Goal: Transaction & Acquisition: Obtain resource

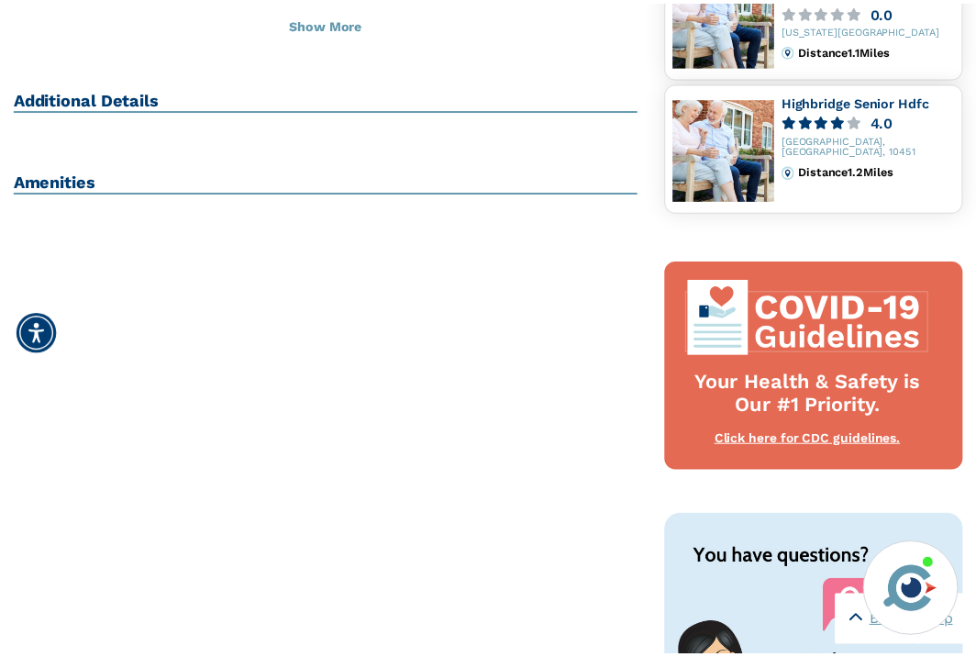
scroll to position [587, 0]
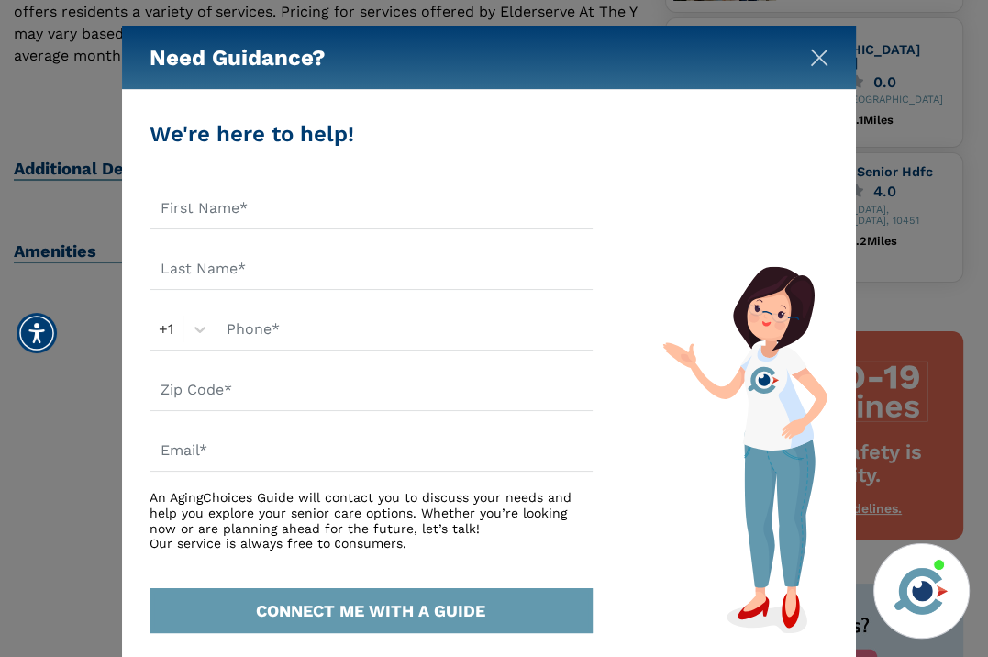
click at [819, 55] on img "Close" at bounding box center [819, 58] width 18 height 18
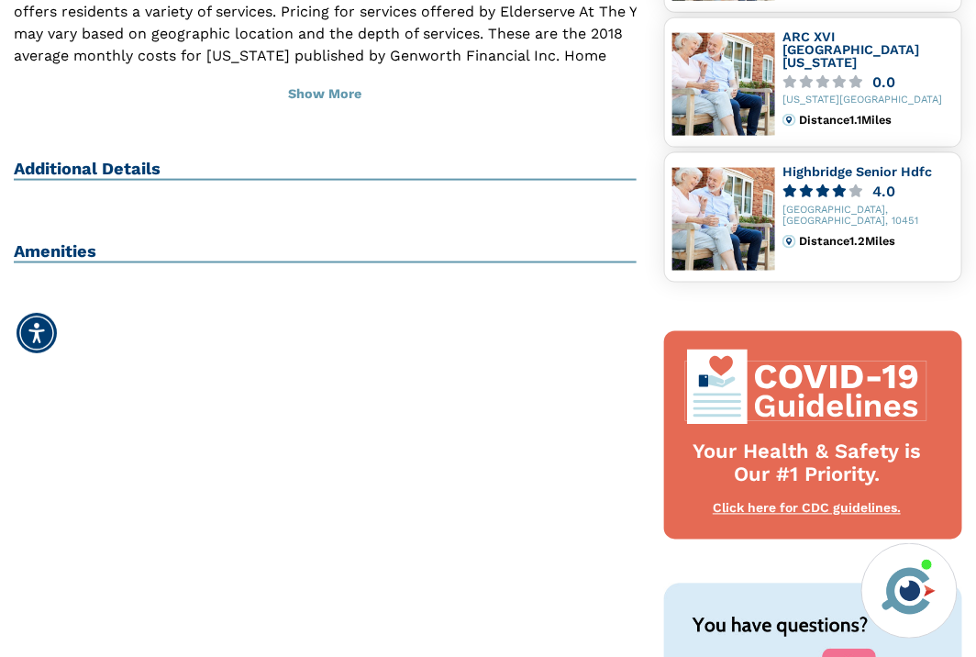
click at [140, 159] on h2 "Additional Details" at bounding box center [325, 170] width 623 height 22
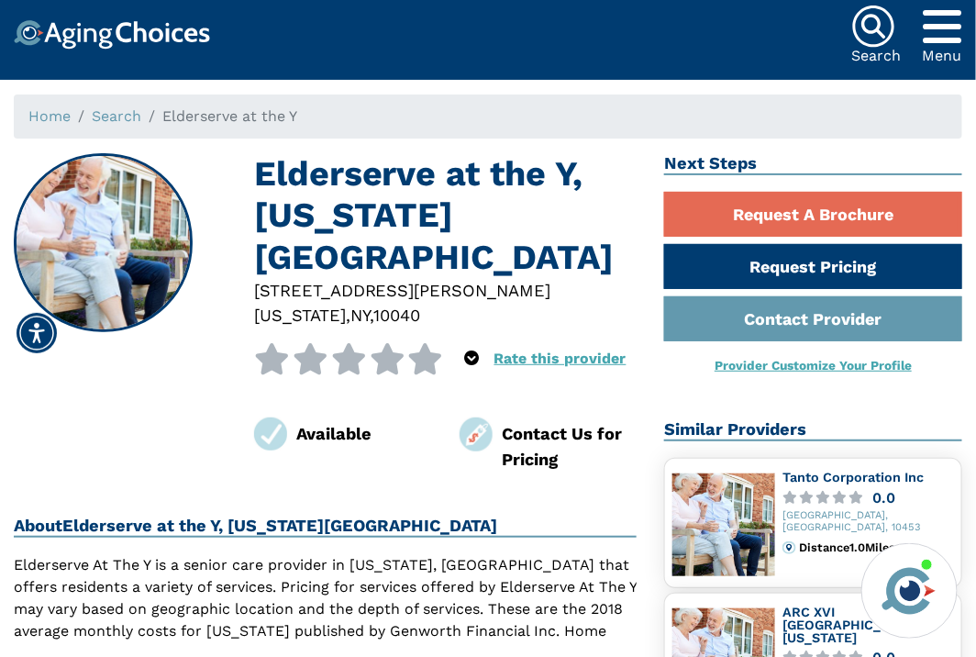
scroll to position [0, 0]
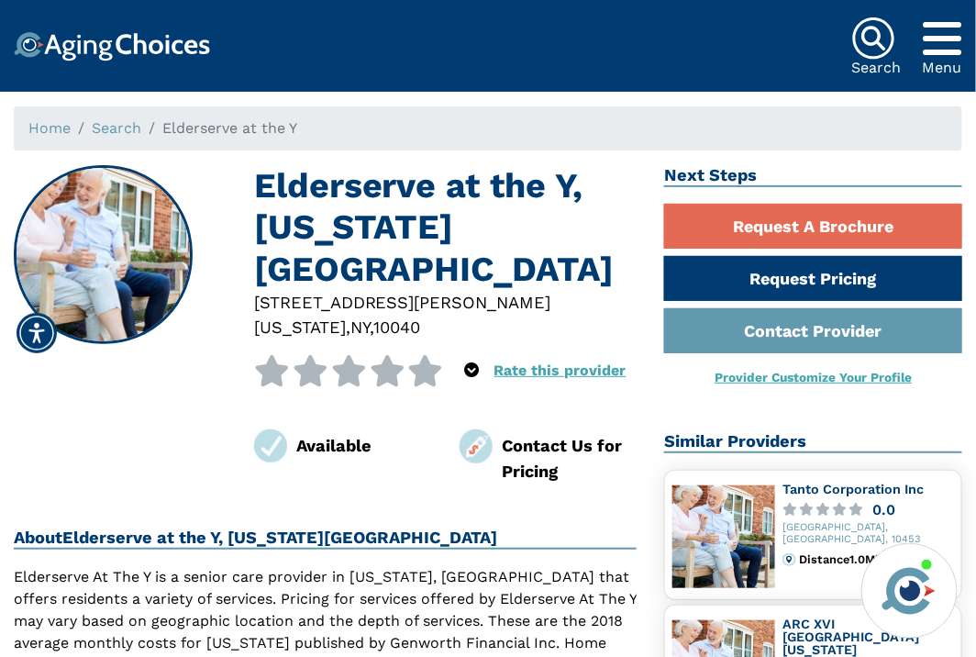
click at [956, 45] on icon "Popover trigger" at bounding box center [943, 39] width 39 height 44
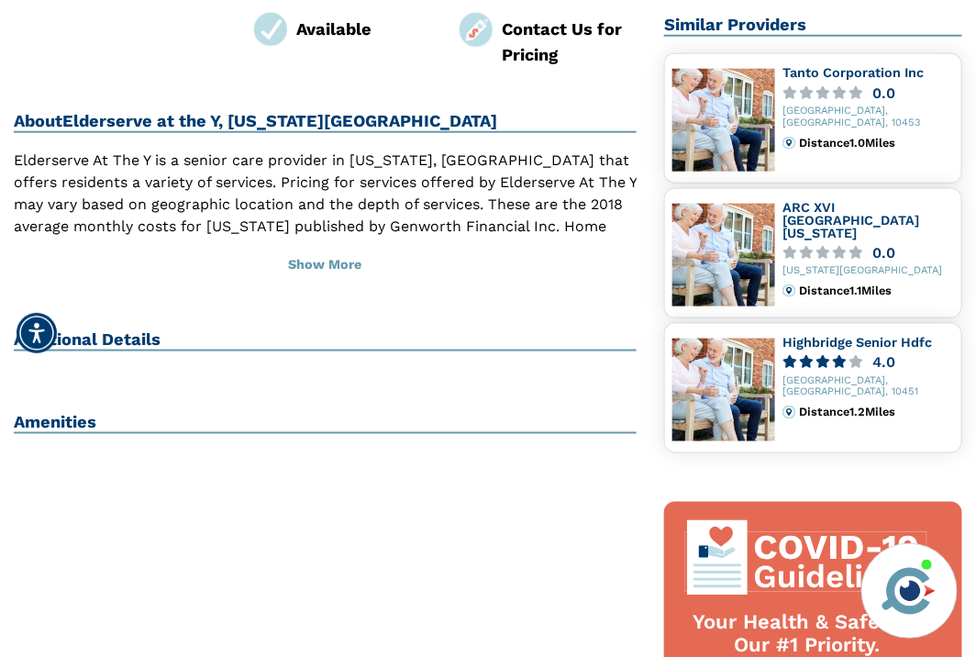
scroll to position [440, 0]
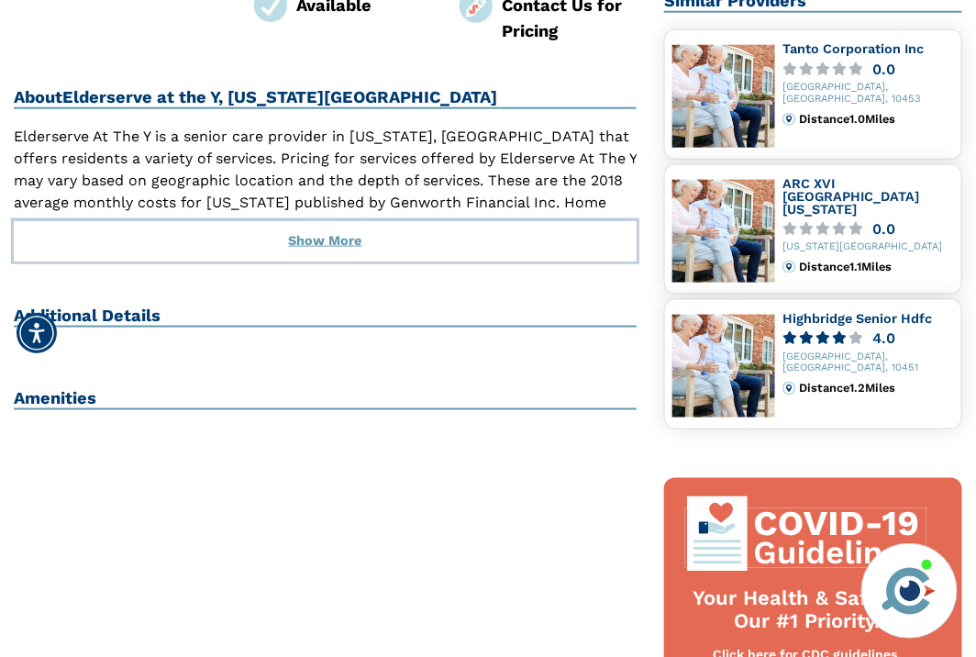
click at [345, 221] on button "Show More" at bounding box center [325, 241] width 623 height 40
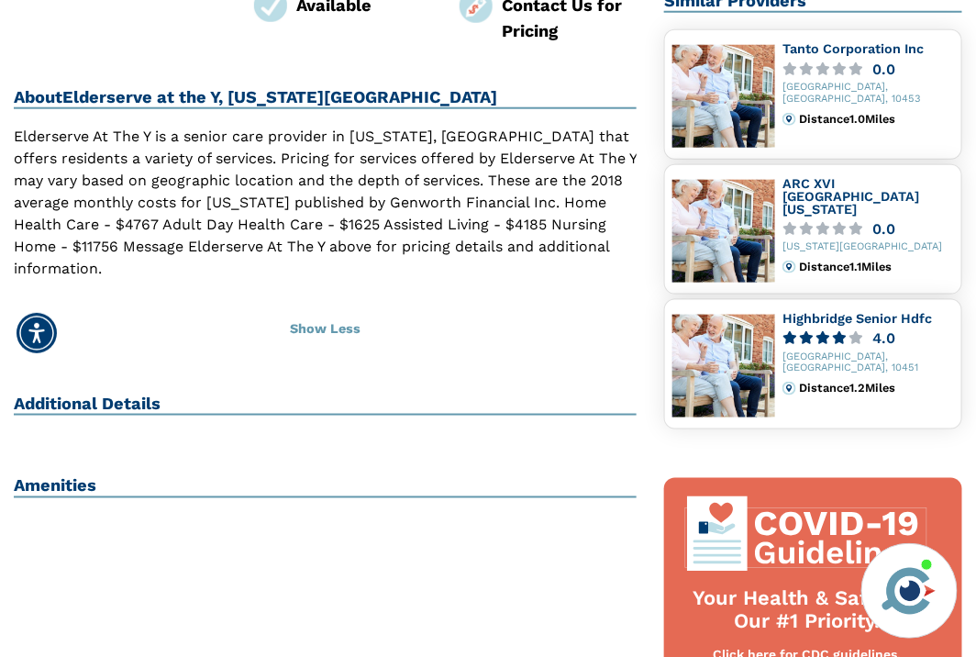
click at [149, 394] on h2 "Additional Details" at bounding box center [325, 405] width 623 height 22
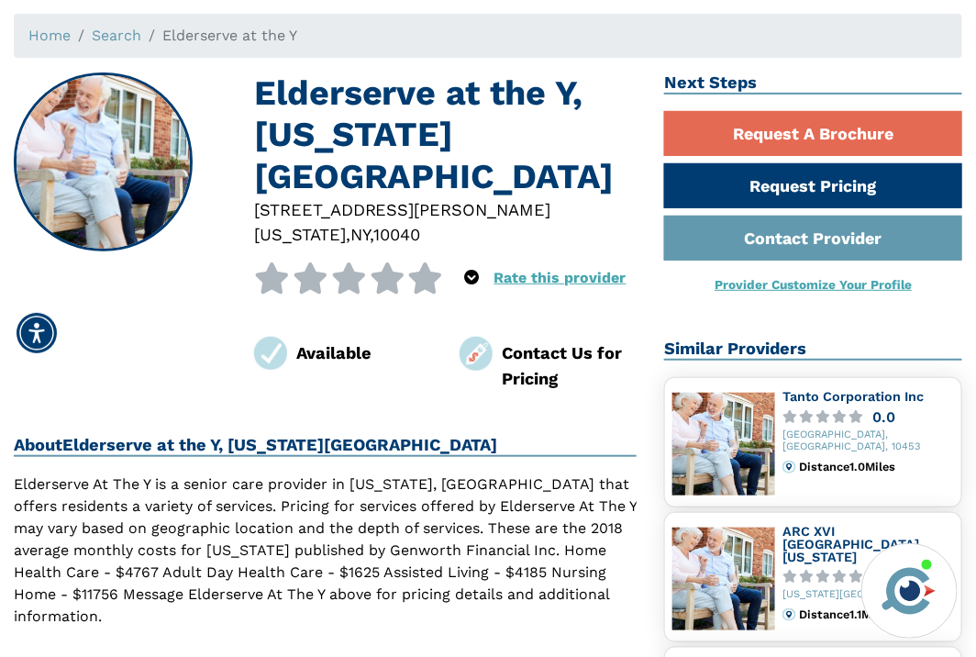
scroll to position [147, 0]
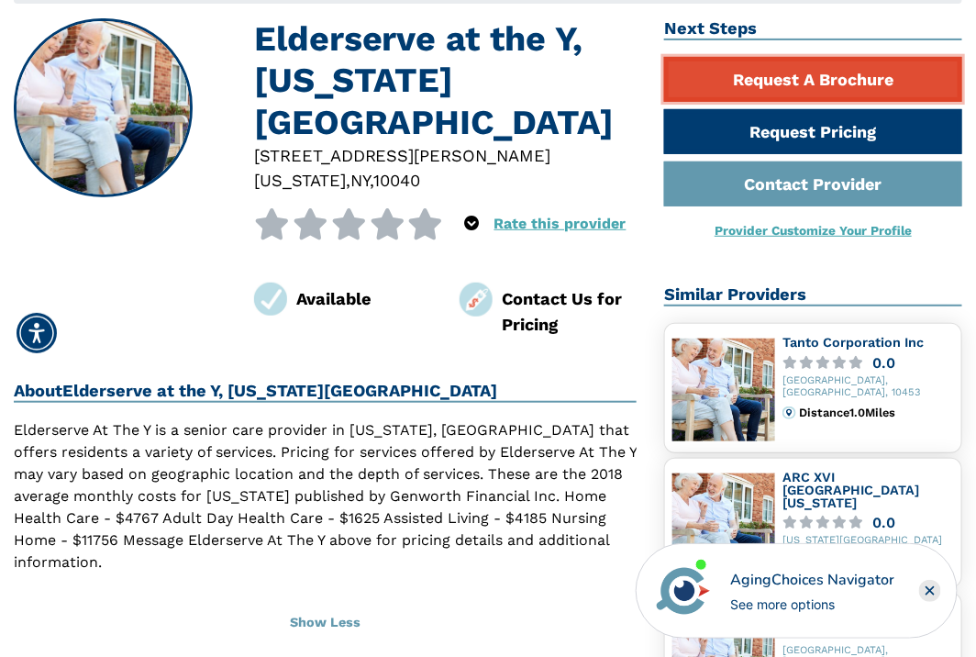
click at [790, 95] on link "Request A Brochure" at bounding box center [813, 79] width 298 height 45
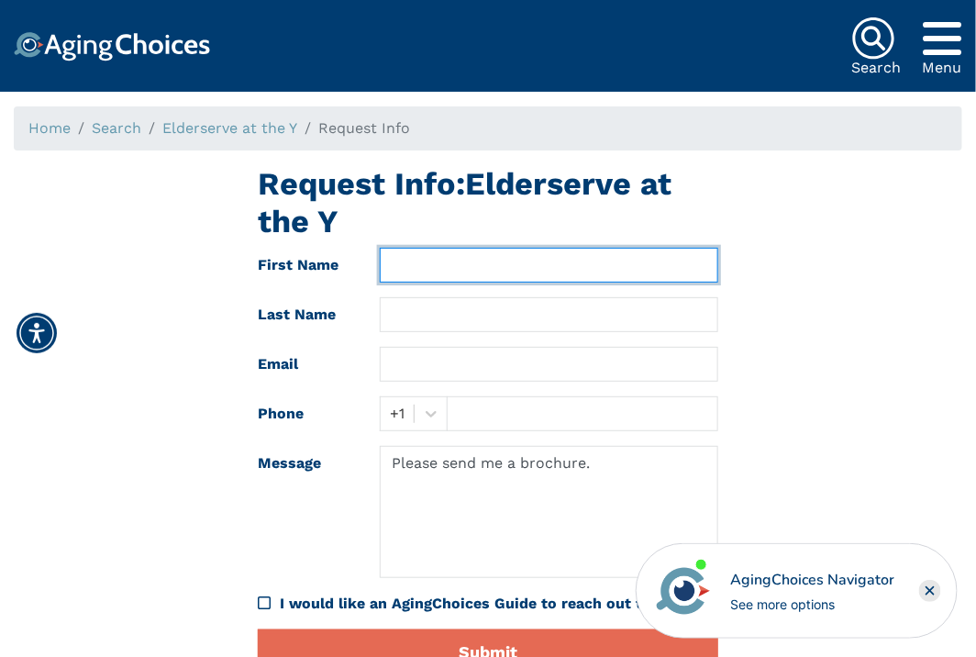
click at [409, 265] on input "text" at bounding box center [549, 265] width 339 height 35
type input "[PERSON_NAME]"
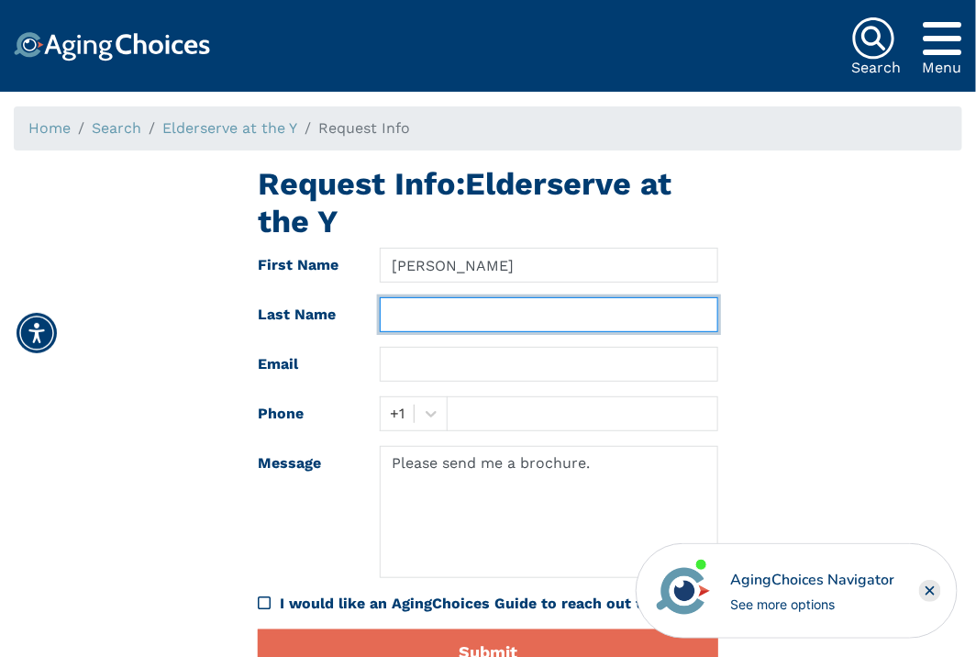
type input "Green"
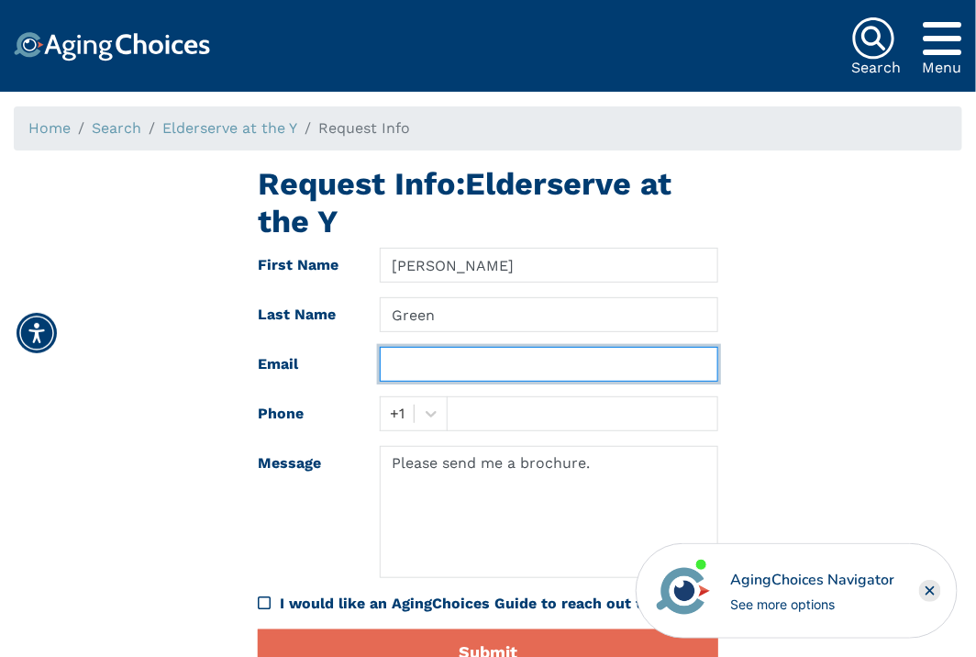
type input "[EMAIL_ADDRESS][DOMAIN_NAME]"
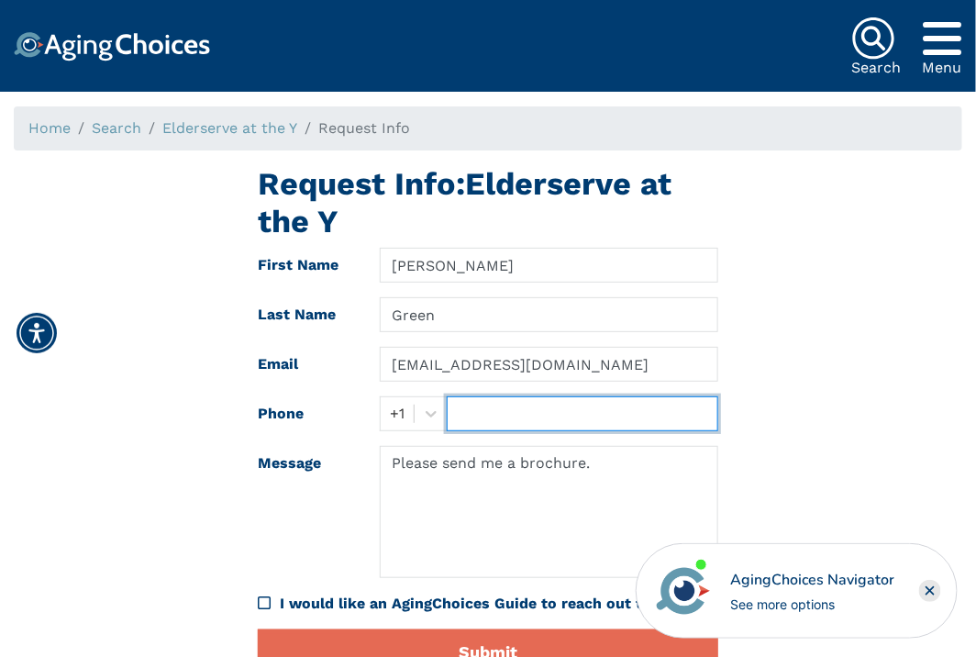
click at [457, 416] on input "text" at bounding box center [583, 413] width 272 height 35
type input "9172176626"
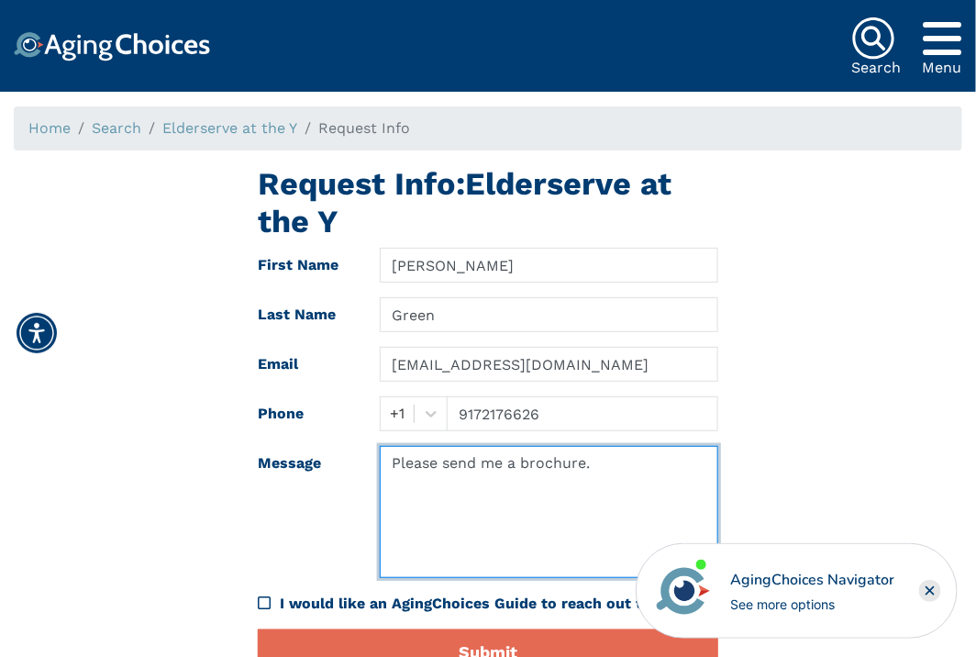
click at [539, 494] on textarea "Please send me a brochure." at bounding box center [549, 512] width 339 height 132
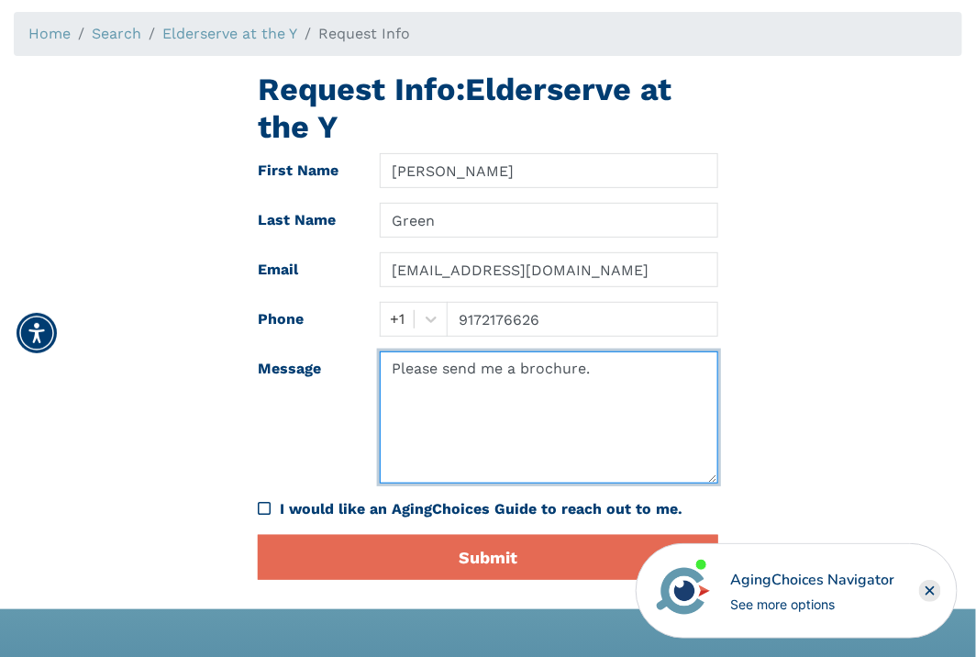
scroll to position [220, 0]
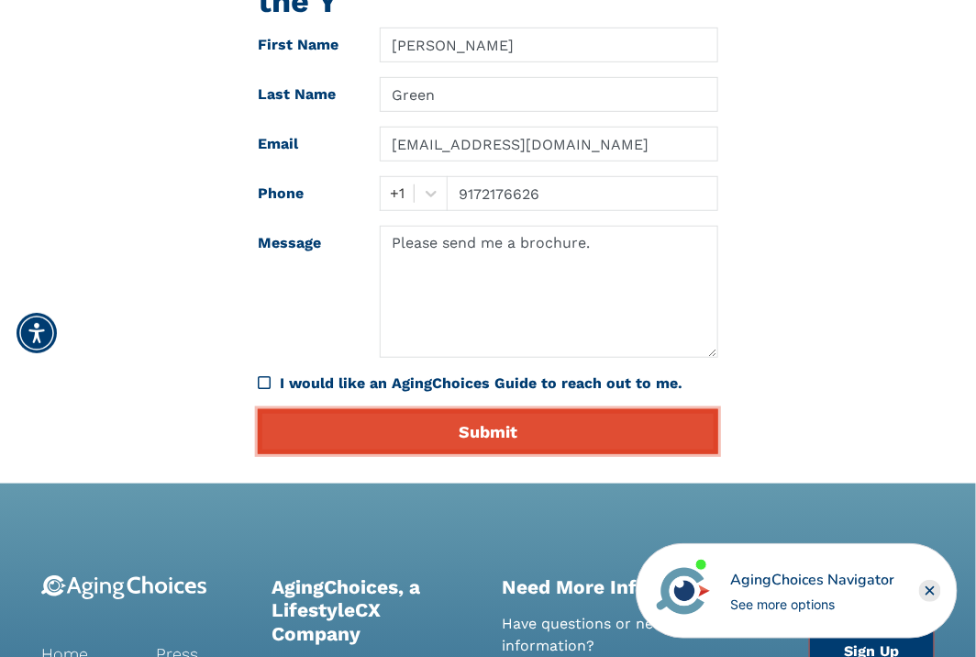
click at [459, 429] on button "Submit" at bounding box center [488, 431] width 461 height 45
